Goal: Task Accomplishment & Management: Manage account settings

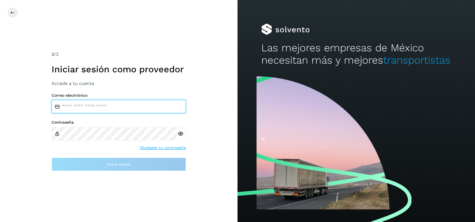
type input "**********"
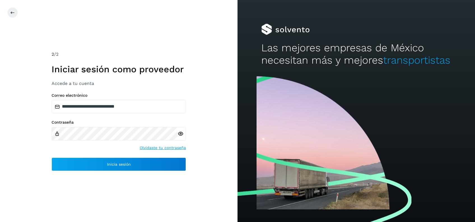
click at [77, 172] on div "**********" at bounding box center [119, 111] width 238 height 222
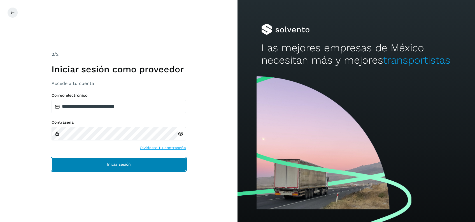
click at [80, 168] on button "Inicia sesión" at bounding box center [119, 163] width 134 height 13
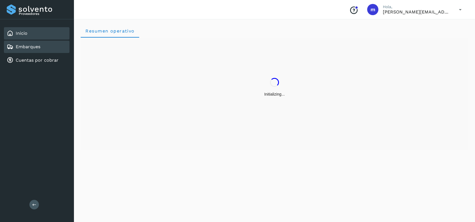
click at [46, 49] on div "Embarques" at bounding box center [37, 47] width 66 height 12
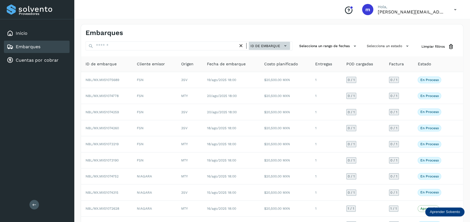
click at [266, 43] on span "ID de embarque" at bounding box center [265, 45] width 30 height 5
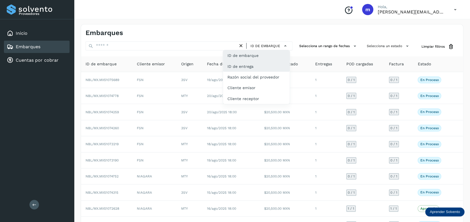
click at [262, 82] on div "ID de entrega" at bounding box center [256, 87] width 67 height 11
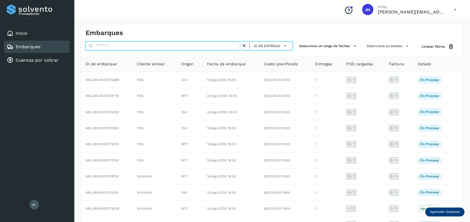
click at [217, 45] on input "text" at bounding box center [162, 45] width 155 height 9
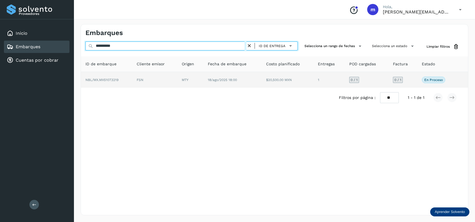
type input "**********"
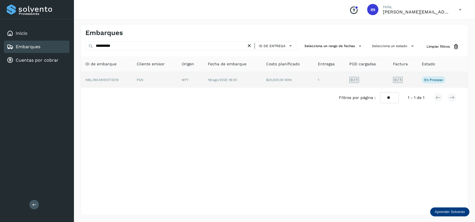
click at [262, 77] on td "18/ago/2025 18:00" at bounding box center [288, 80] width 52 height 16
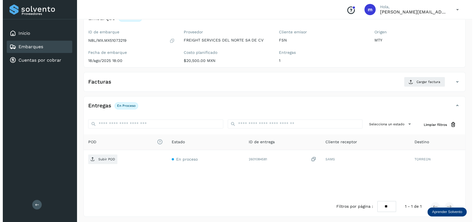
scroll to position [43, 0]
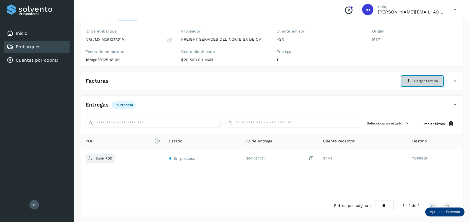
click at [419, 78] on span "Cargar factura" at bounding box center [426, 80] width 24 height 5
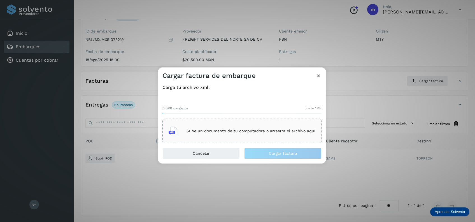
click at [289, 130] on p "Sube un documento de tu computadora o arrastra el archivo aquí" at bounding box center [251, 131] width 129 height 5
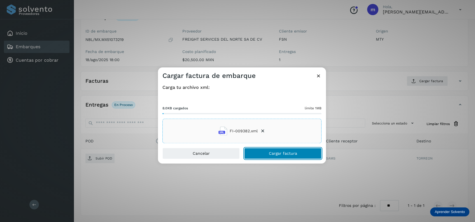
click at [277, 152] on span "Cargar factura" at bounding box center [283, 154] width 28 height 4
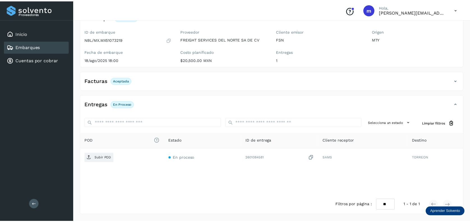
scroll to position [43, 0]
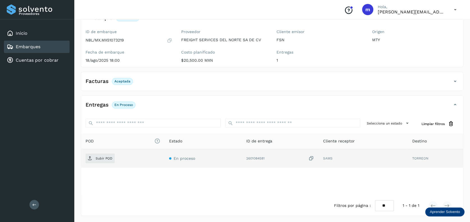
click at [312, 158] on icon at bounding box center [311, 158] width 6 height 6
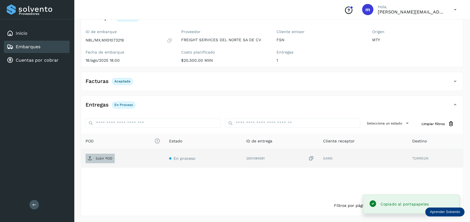
click at [89, 159] on icon at bounding box center [90, 158] width 4 height 4
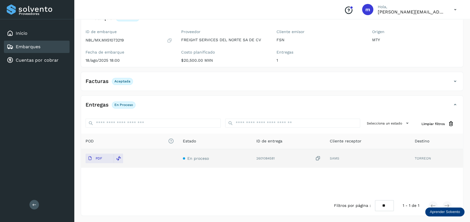
click at [43, 50] on div "Embarques" at bounding box center [37, 47] width 66 height 12
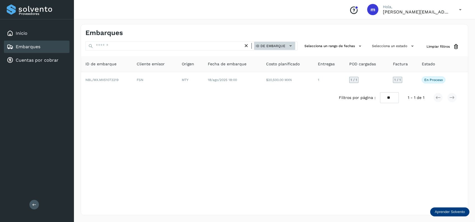
click at [273, 48] on span "ID de embarque" at bounding box center [271, 45] width 30 height 5
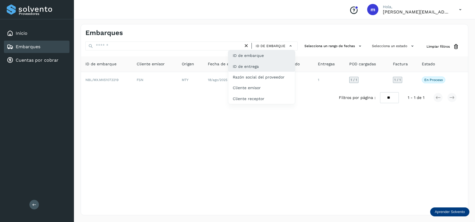
click at [266, 82] on div "ID de entrega" at bounding box center [261, 87] width 67 height 11
type input "**********"
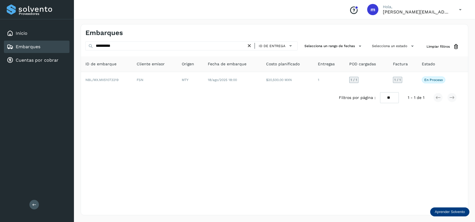
click at [251, 47] on icon at bounding box center [250, 46] width 6 height 6
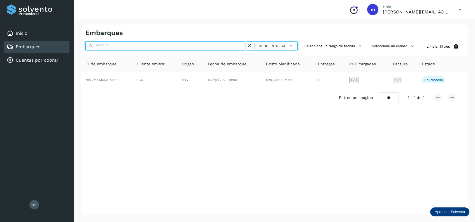
click at [132, 47] on input "text" at bounding box center [165, 45] width 161 height 9
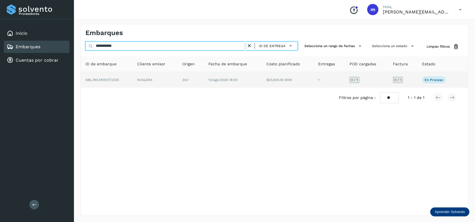
type input "**********"
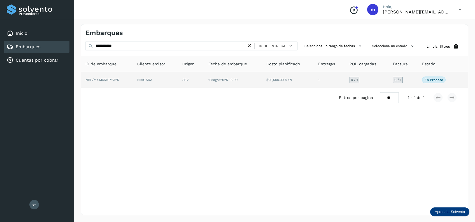
click at [204, 77] on td "3SV" at bounding box center [233, 80] width 58 height 16
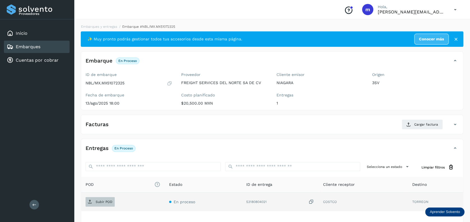
click at [103, 201] on p "Subir POD" at bounding box center [104, 202] width 17 height 4
click at [312, 200] on icon at bounding box center [311, 202] width 6 height 6
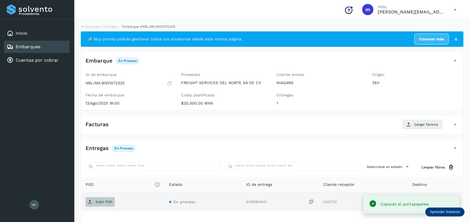
click at [105, 197] on span "Subir POD" at bounding box center [99, 201] width 29 height 9
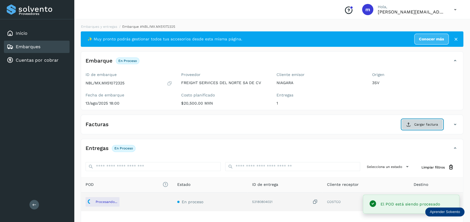
click at [423, 127] on button "Cargar factura" at bounding box center [421, 124] width 41 height 10
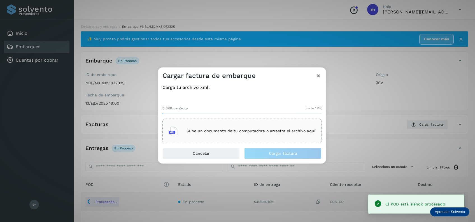
click at [268, 134] on div "Sube un documento de tu computadora o arrastra el archivo aquí" at bounding box center [242, 131] width 147 height 15
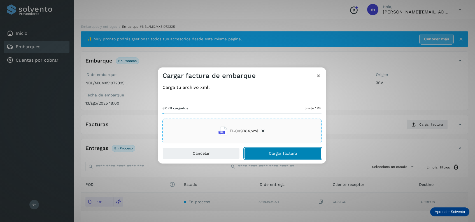
click at [300, 155] on button "Cargar factura" at bounding box center [282, 153] width 77 height 11
